Goal: Information Seeking & Learning: Learn about a topic

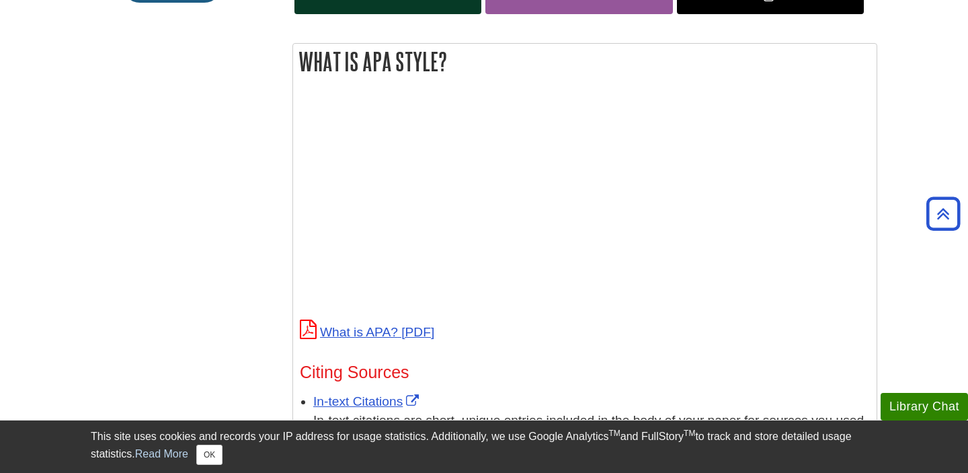
scroll to position [471, 0]
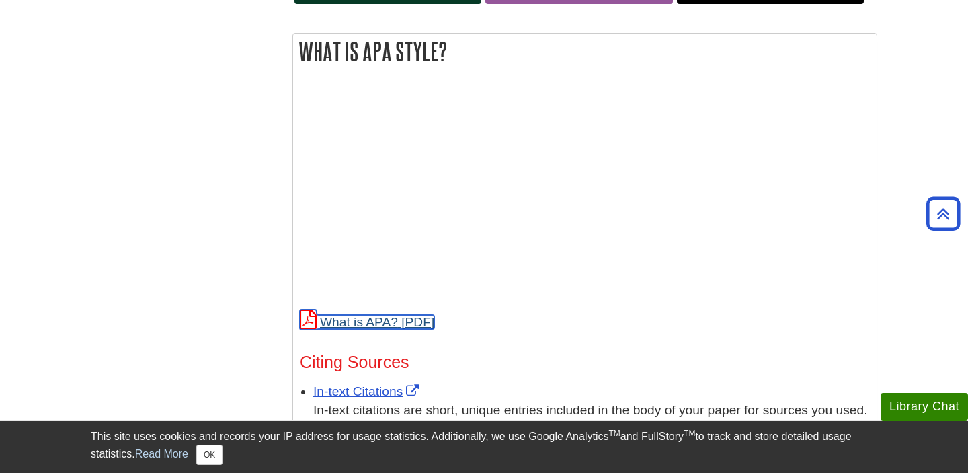
click at [399, 324] on link "What is APA?" at bounding box center [367, 322] width 134 height 14
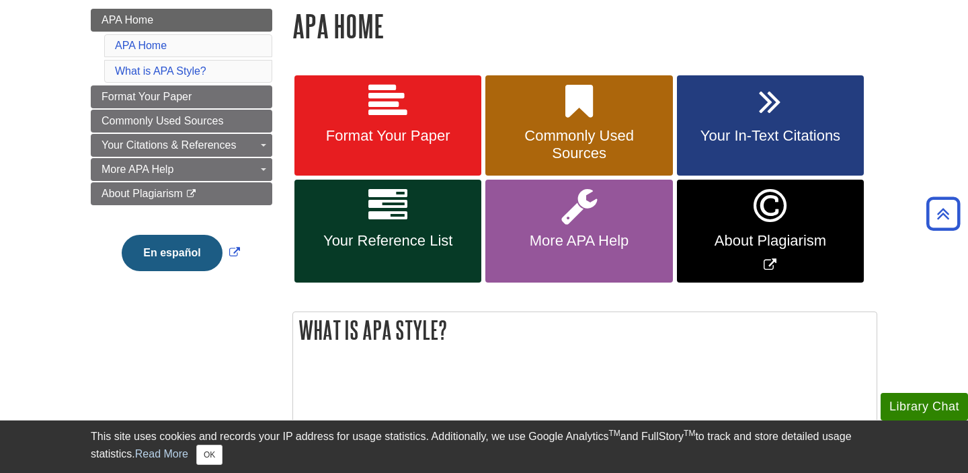
scroll to position [191, 0]
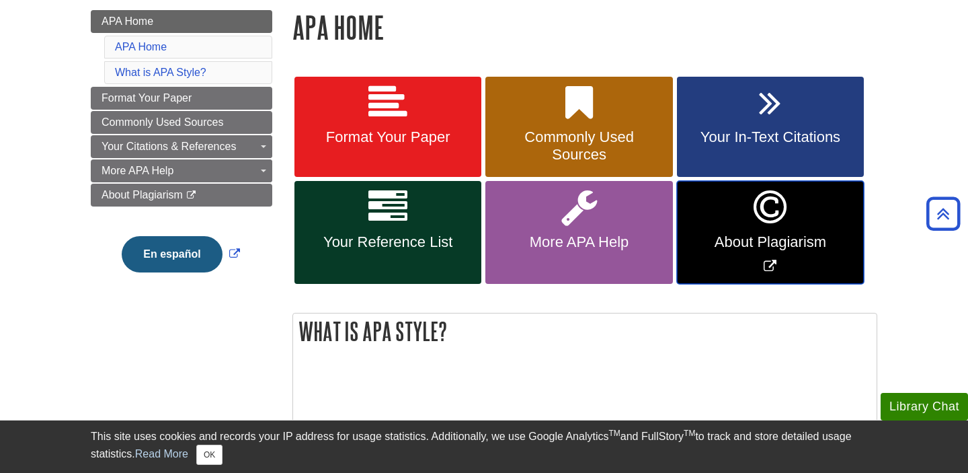
click at [721, 253] on link "About Plagiarism" at bounding box center [770, 232] width 187 height 103
click at [759, 223] on icon "Link opens in new window" at bounding box center [770, 207] width 33 height 39
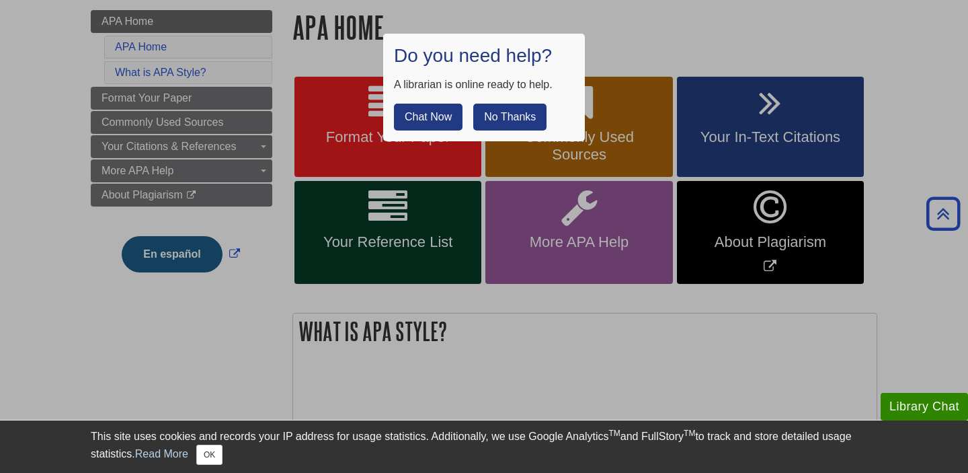
click at [523, 120] on button "No Thanks" at bounding box center [509, 117] width 73 height 27
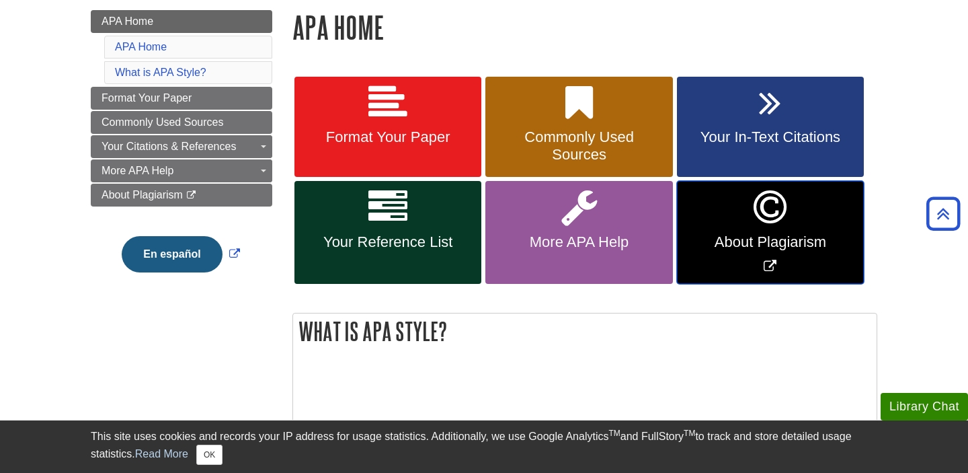
click at [747, 230] on link "About Plagiarism" at bounding box center [770, 232] width 187 height 103
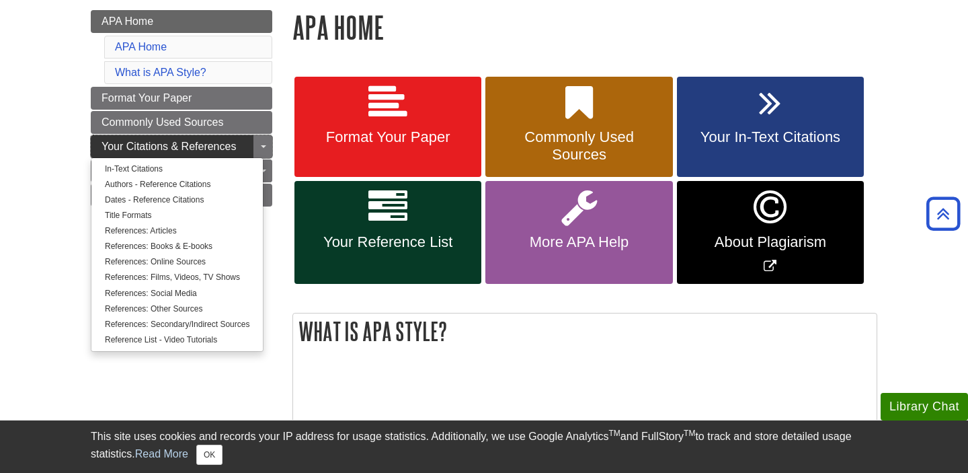
click at [187, 151] on span "Your Citations & References" at bounding box center [169, 145] width 134 height 11
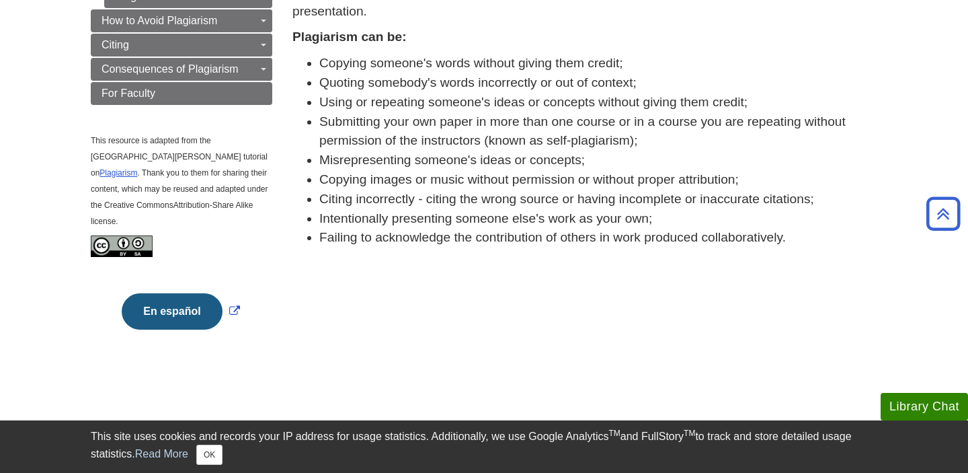
scroll to position [328, 0]
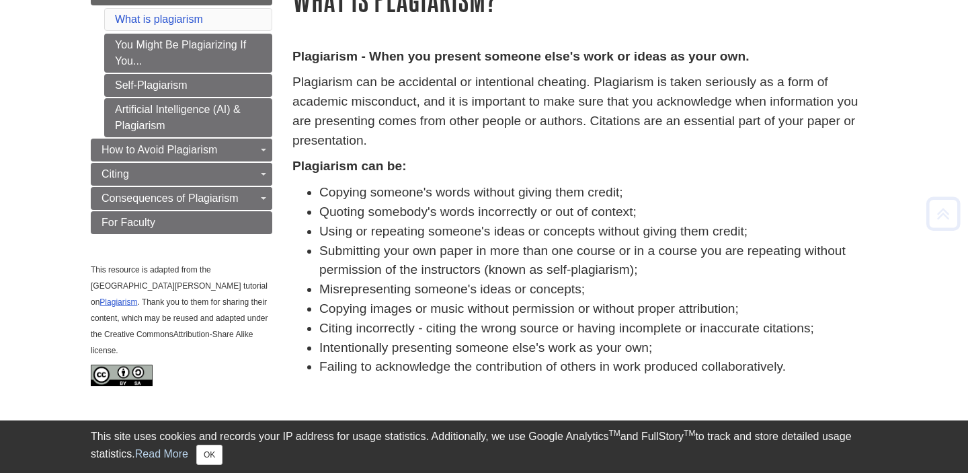
scroll to position [195, 0]
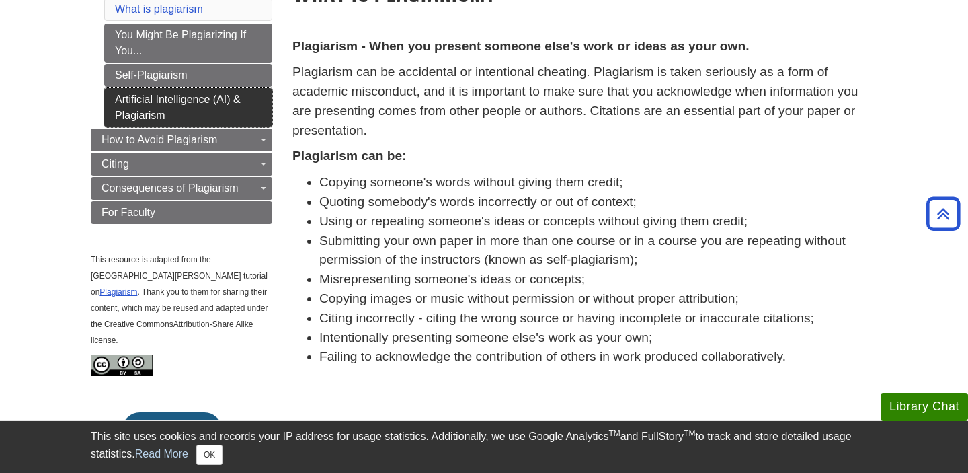
click at [232, 113] on link "Artificial Intelligence (AI) & Plagiarism" at bounding box center [188, 107] width 168 height 39
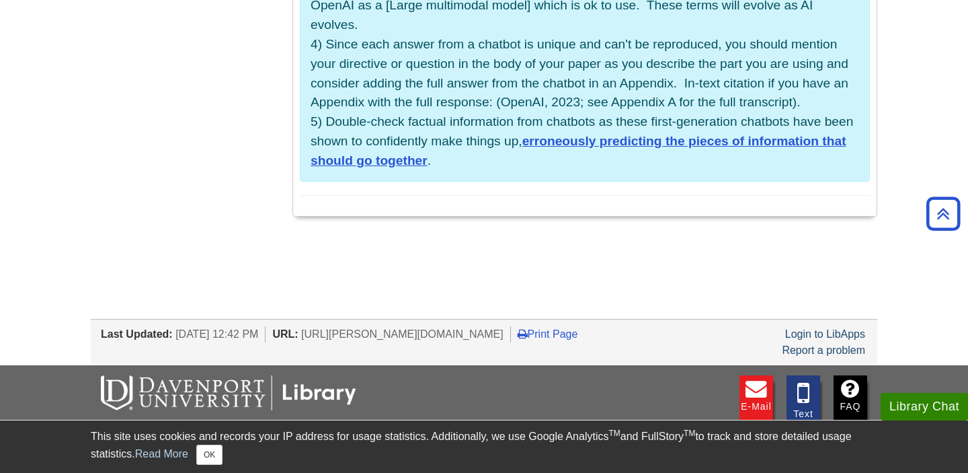
scroll to position [1387, 0]
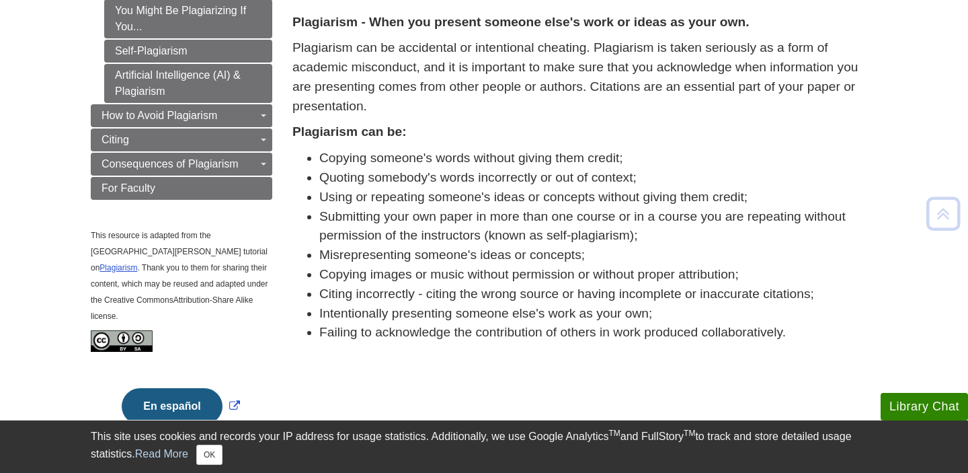
scroll to position [260, 0]
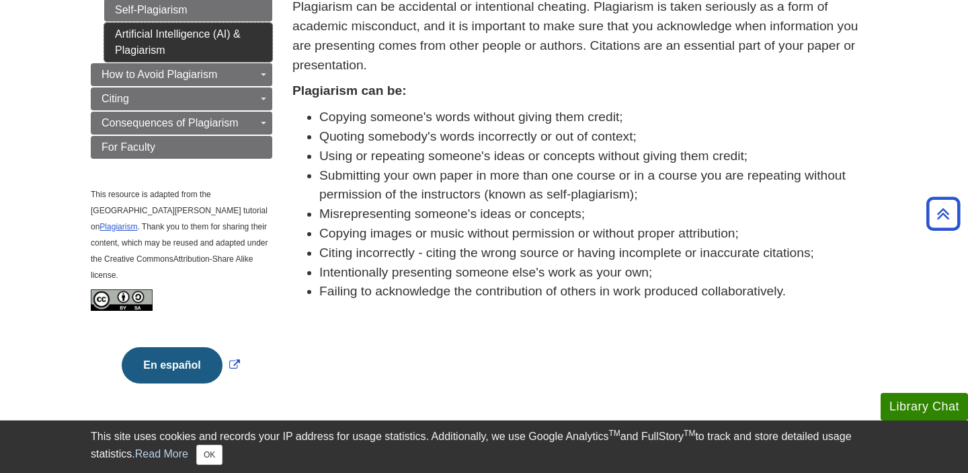
click at [237, 41] on link "Artificial Intelligence (AI) & Plagiarism" at bounding box center [188, 42] width 168 height 39
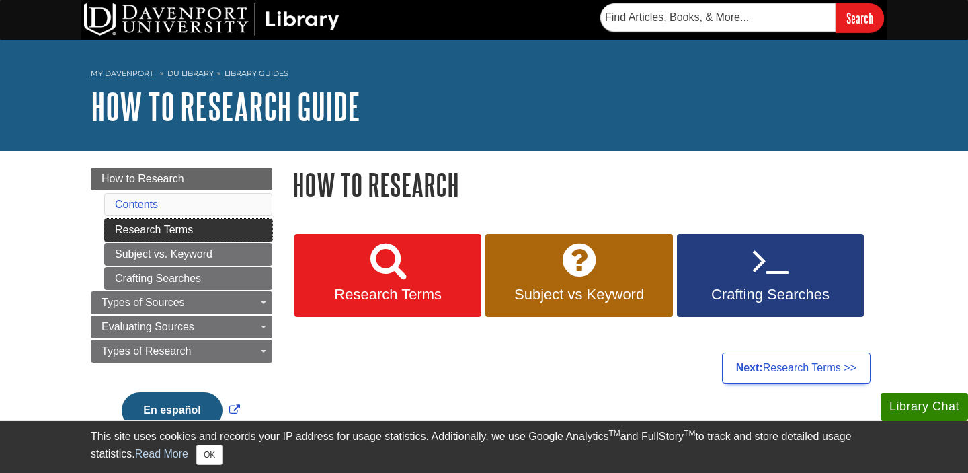
click at [197, 229] on link "Research Terms" at bounding box center [188, 229] width 168 height 23
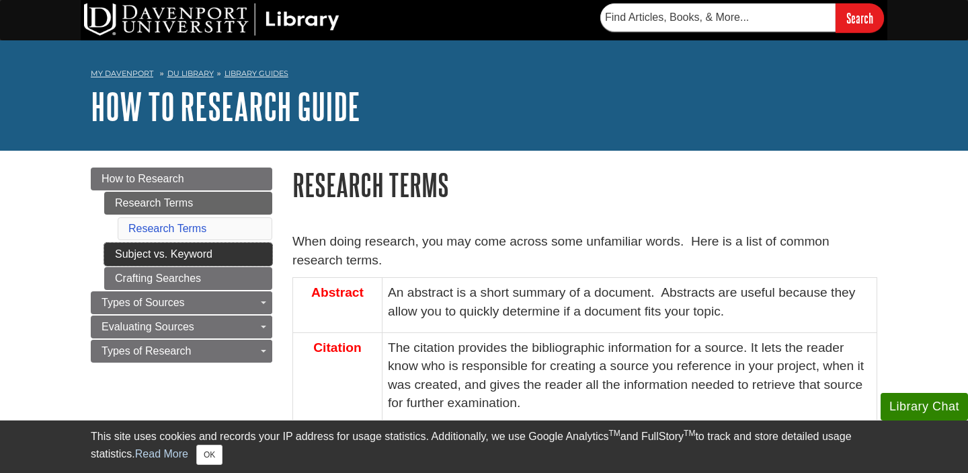
click at [210, 252] on link "Subject vs. Keyword" at bounding box center [188, 254] width 168 height 23
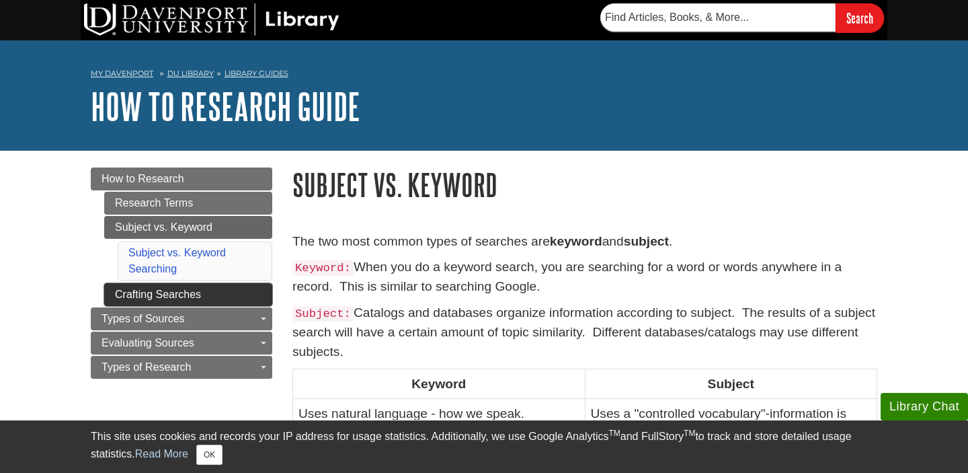
click at [205, 298] on link "Crafting Searches" at bounding box center [188, 294] width 168 height 23
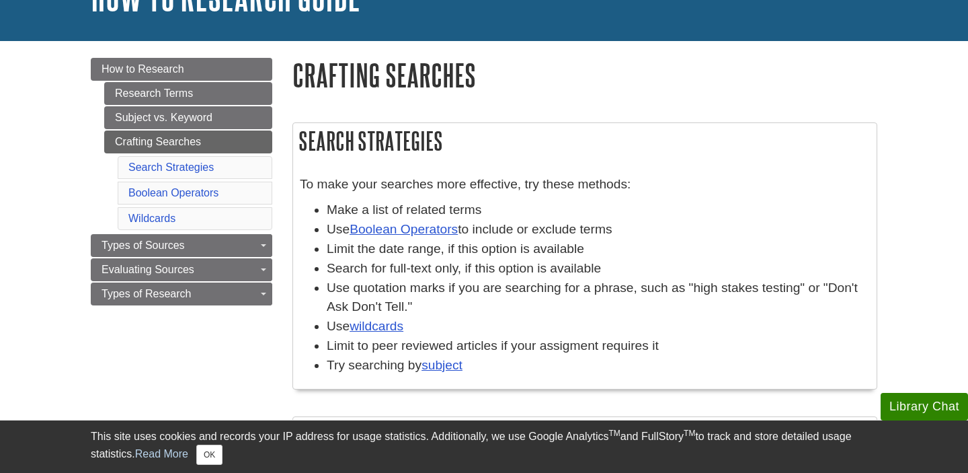
scroll to position [123, 0]
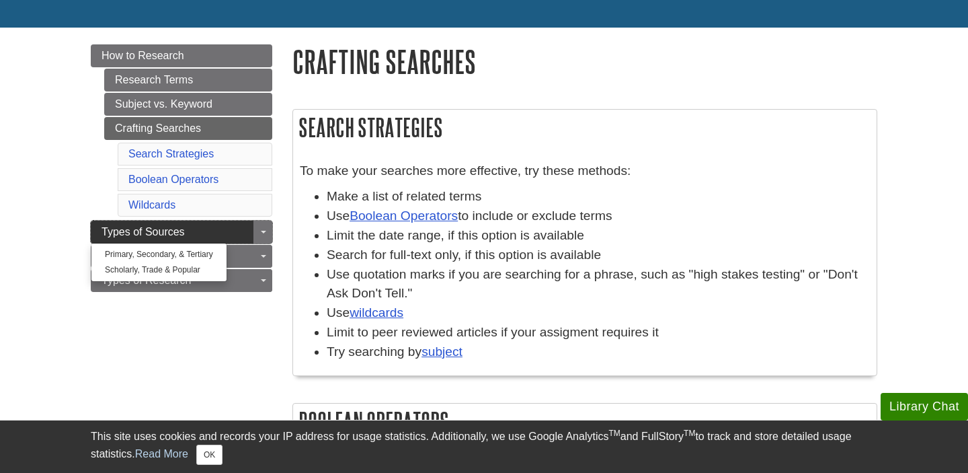
click at [169, 226] on span "Types of Sources" at bounding box center [143, 231] width 83 height 11
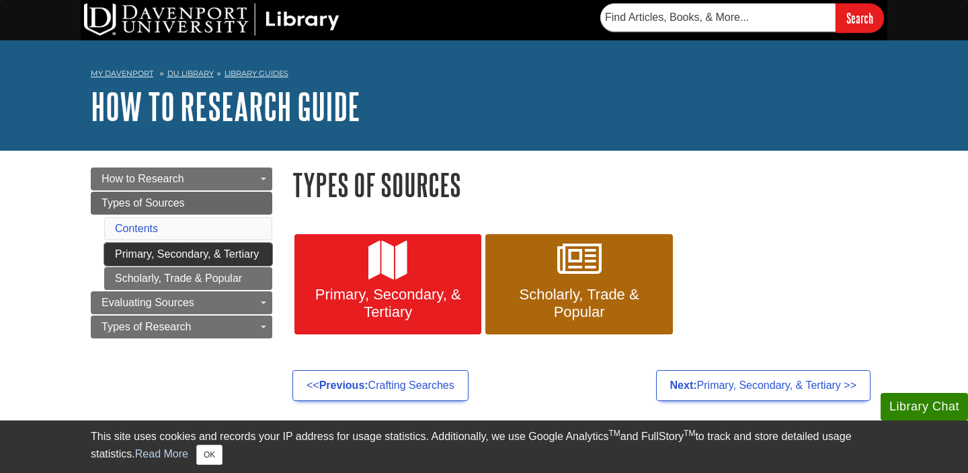
click at [232, 256] on link "Primary, Secondary, & Tertiary" at bounding box center [188, 254] width 168 height 23
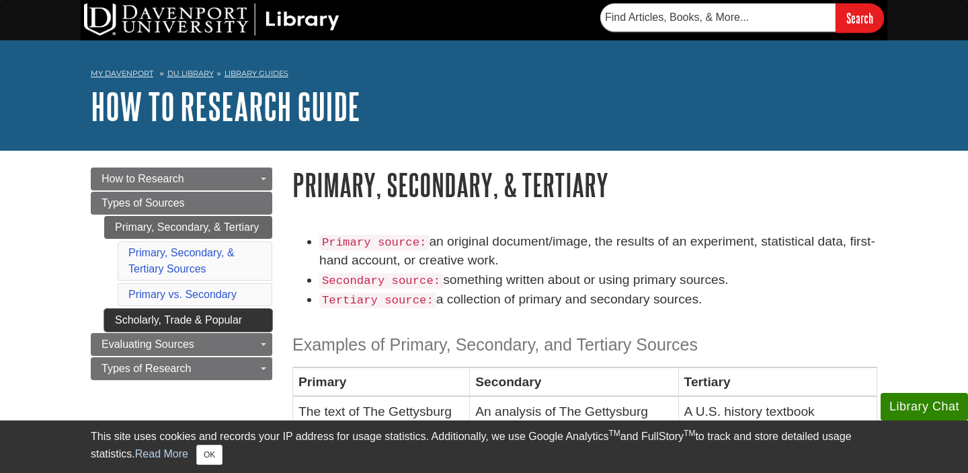
click at [231, 321] on link "Scholarly, Trade & Popular" at bounding box center [188, 320] width 168 height 23
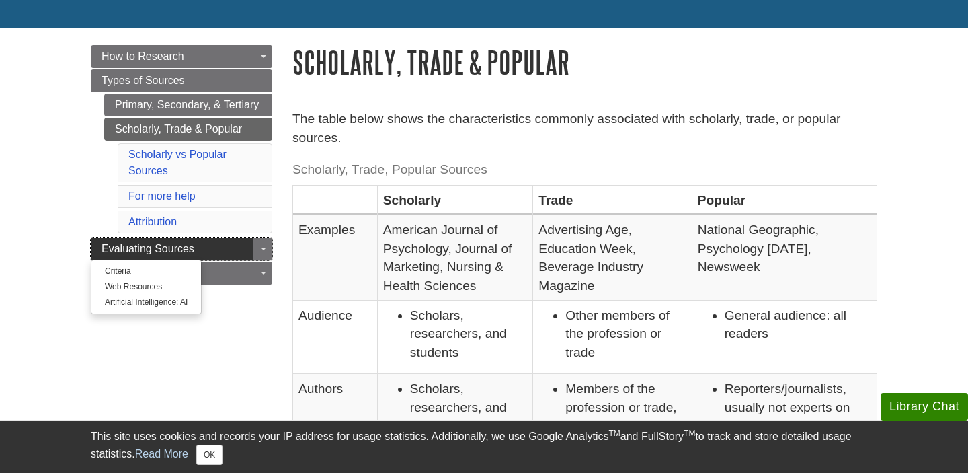
scroll to position [127, 0]
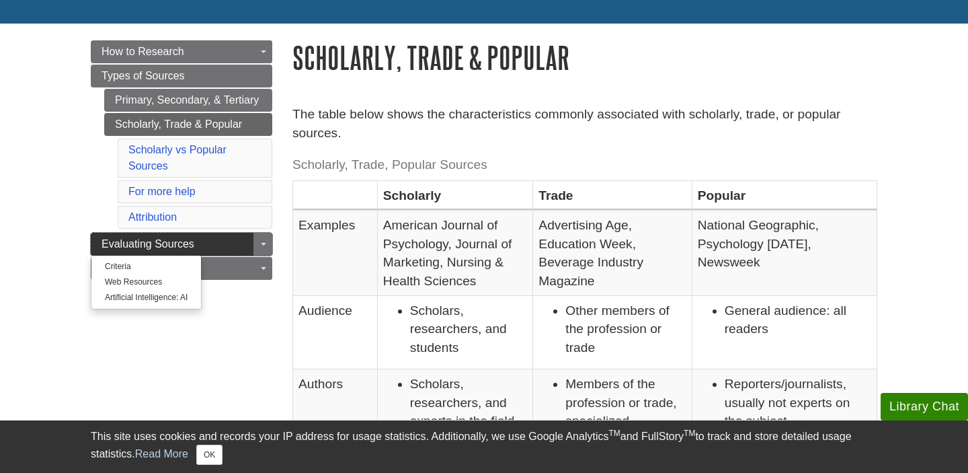
click at [235, 247] on link "Evaluating Sources" at bounding box center [181, 244] width 181 height 23
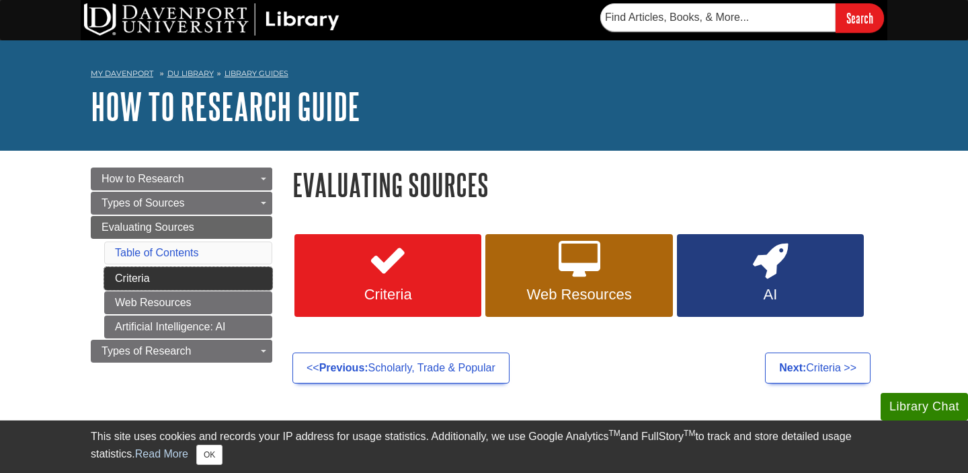
click at [171, 279] on link "Criteria" at bounding box center [188, 278] width 168 height 23
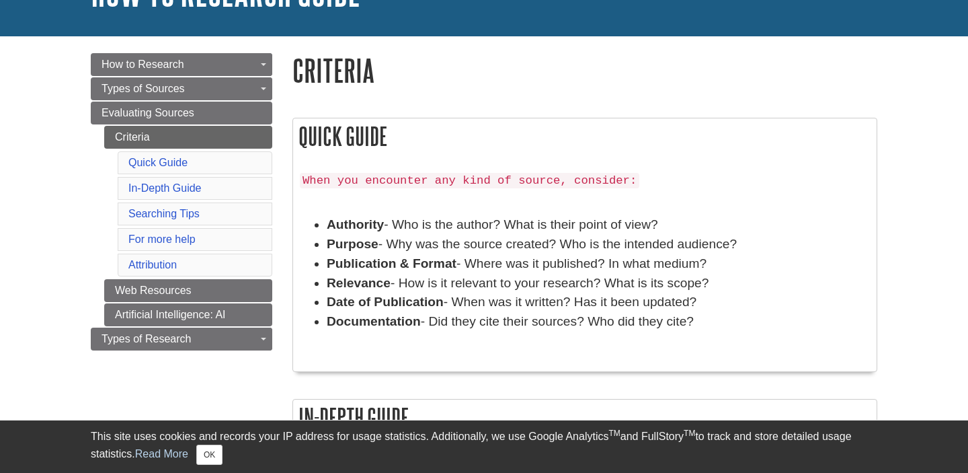
scroll to position [118, 0]
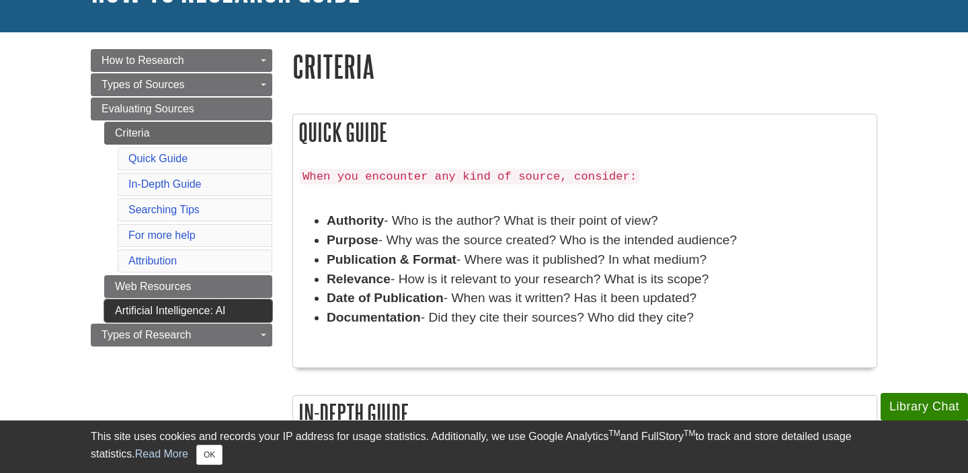
click at [165, 306] on link "Artificial Intelligence: AI" at bounding box center [188, 310] width 168 height 23
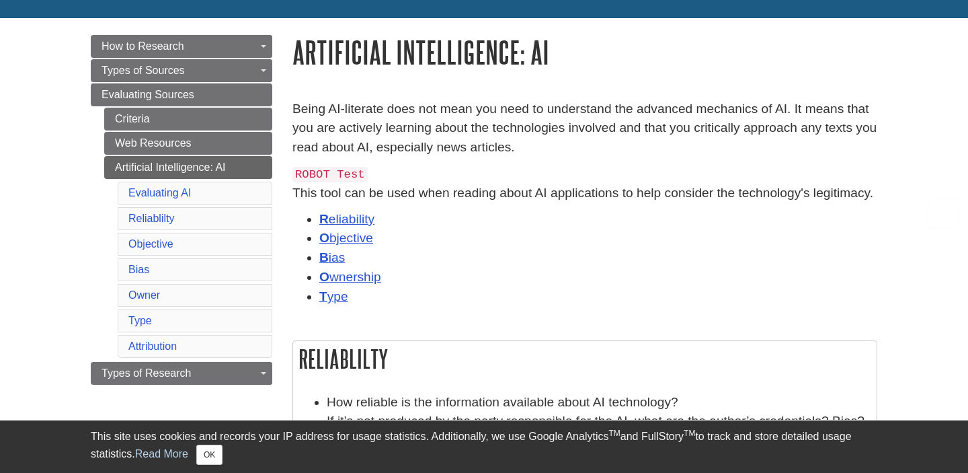
scroll to position [188, 0]
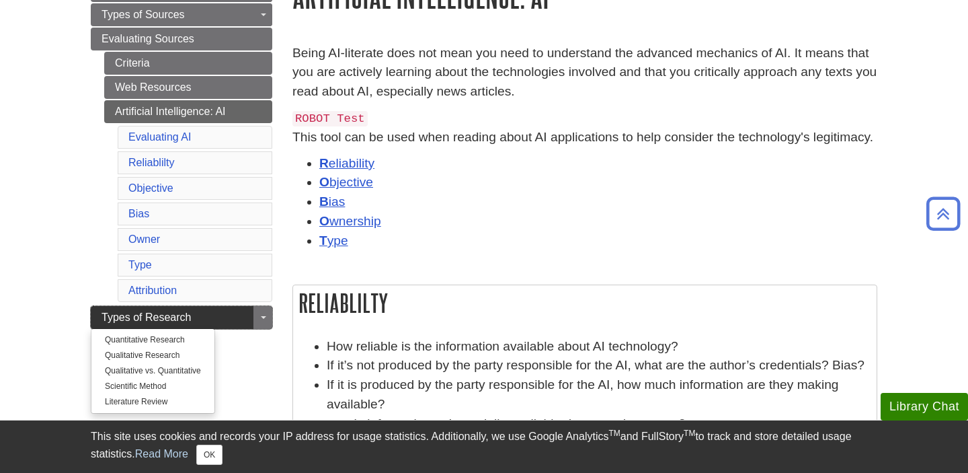
click at [184, 316] on span "Types of Research" at bounding box center [146, 316] width 89 height 11
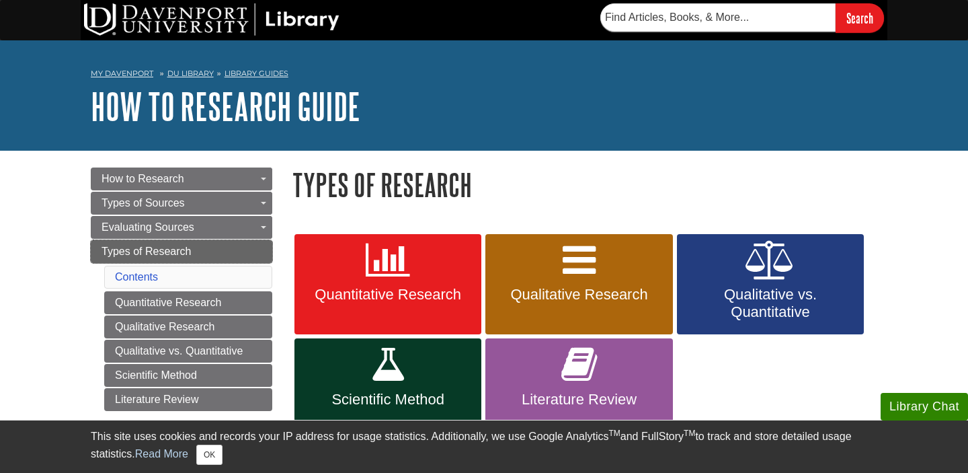
click at [261, 255] on link "Types of Research" at bounding box center [181, 251] width 181 height 23
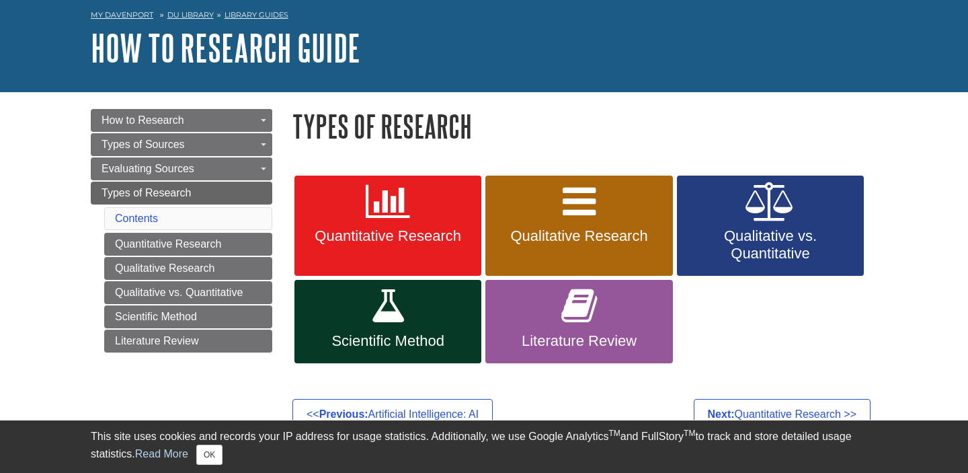
scroll to position [52, 0]
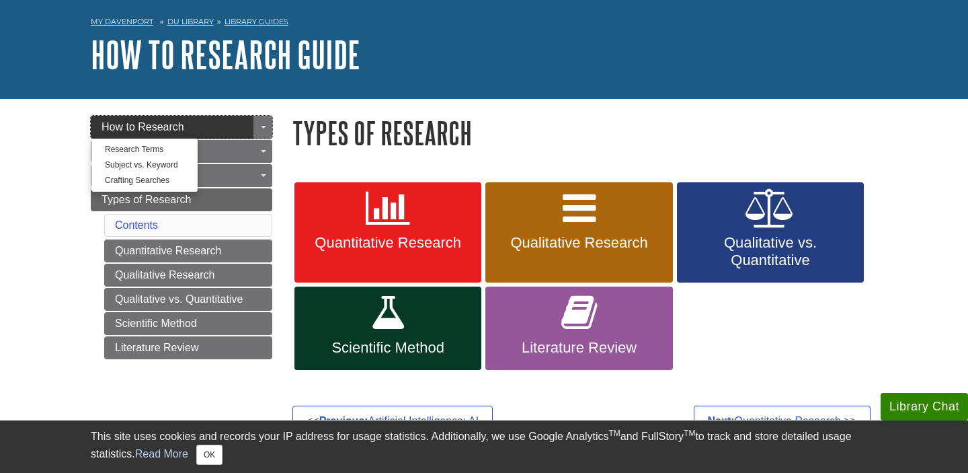
click at [220, 129] on link "How to Research" at bounding box center [181, 127] width 181 height 23
